Goal: Information Seeking & Learning: Learn about a topic

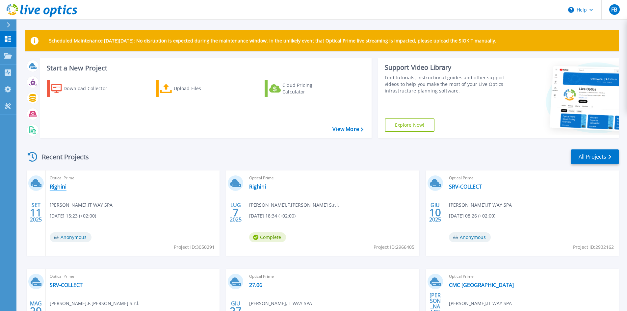
click at [61, 186] on link "Righini" at bounding box center [58, 186] width 17 height 7
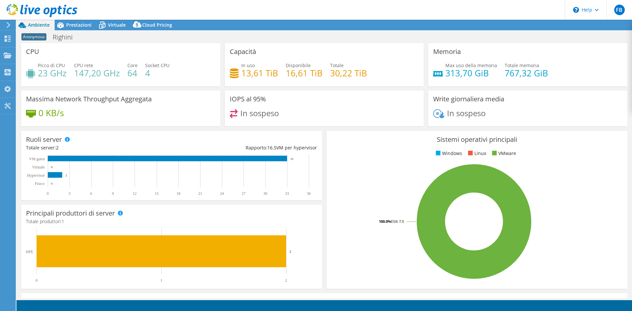
select select "USD"
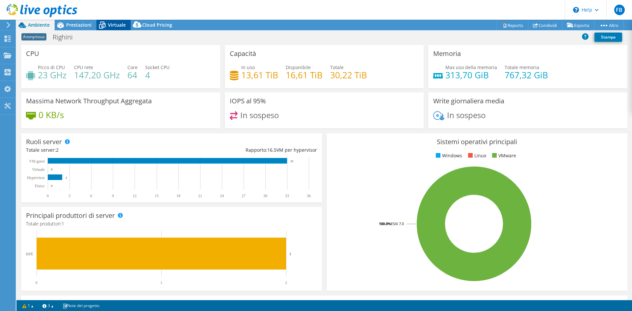
click at [110, 25] on span "Virtuale" at bounding box center [117, 25] width 18 height 6
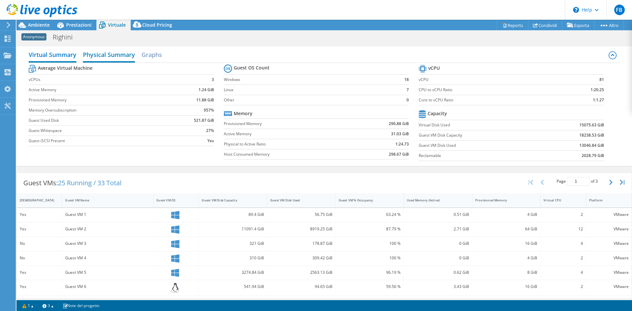
click at [111, 58] on h2 "Physical Summary" at bounding box center [109, 55] width 52 height 14
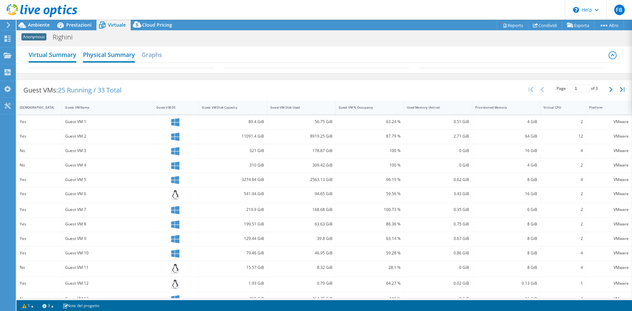
click at [60, 56] on h2 "Virtual Summary" at bounding box center [53, 55] width 48 height 14
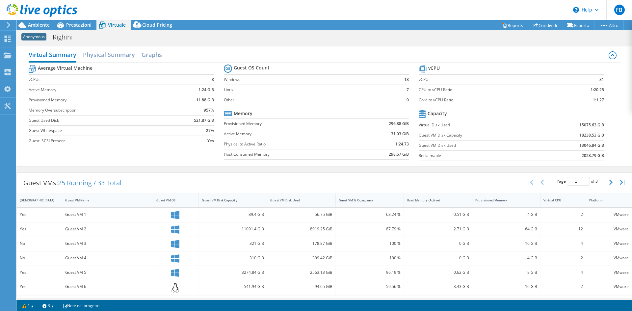
click at [57, 98] on label "Provisioned Memory" at bounding box center [99, 100] width 141 height 7
drag, startPoint x: 386, startPoint y: 124, endPoint x: 399, endPoint y: 123, distance: 12.2
click at [399, 123] on b "296.88 GiB" at bounding box center [399, 123] width 20 height 7
